Goal: Find specific page/section: Find specific page/section

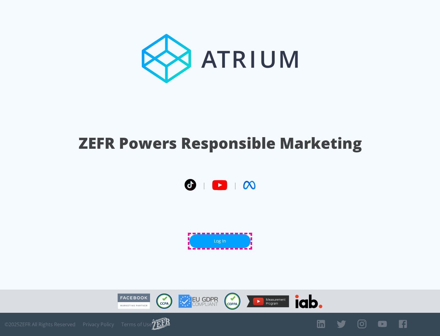
click at [220, 241] on link "Log In" at bounding box center [219, 241] width 61 height 14
